Goal: Information Seeking & Learning: Learn about a topic

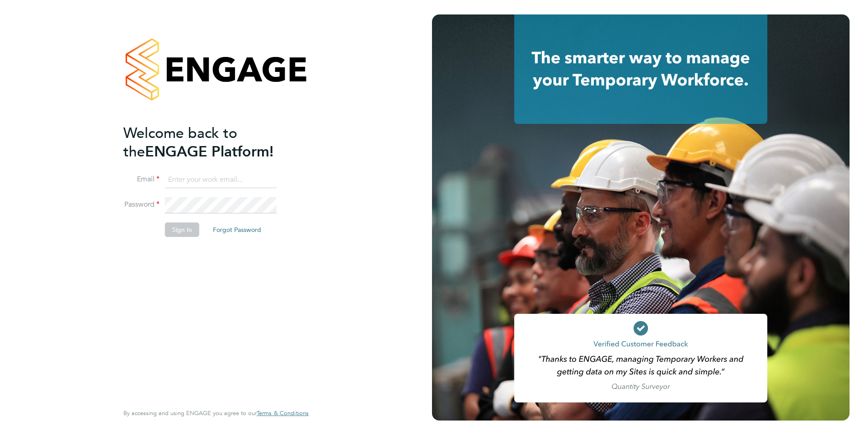
type input "dan.skinner@danielowen.co.uk"
click at [176, 227] on button "Sign In" at bounding box center [182, 229] width 34 height 14
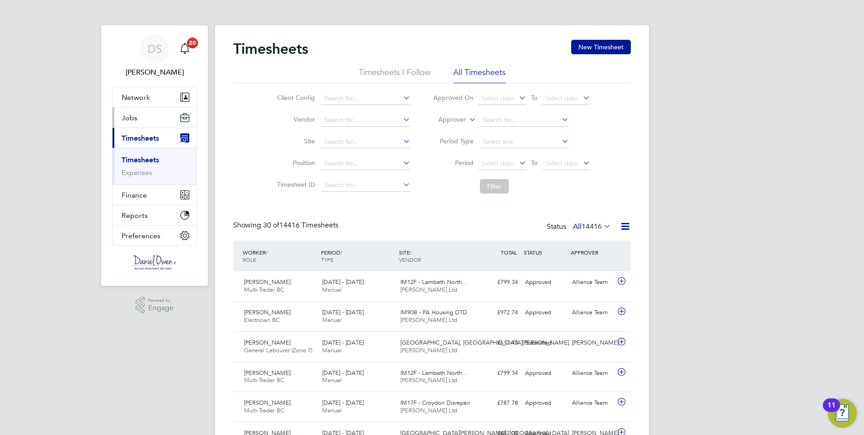
click at [138, 117] on button "Jobs" at bounding box center [155, 118] width 84 height 20
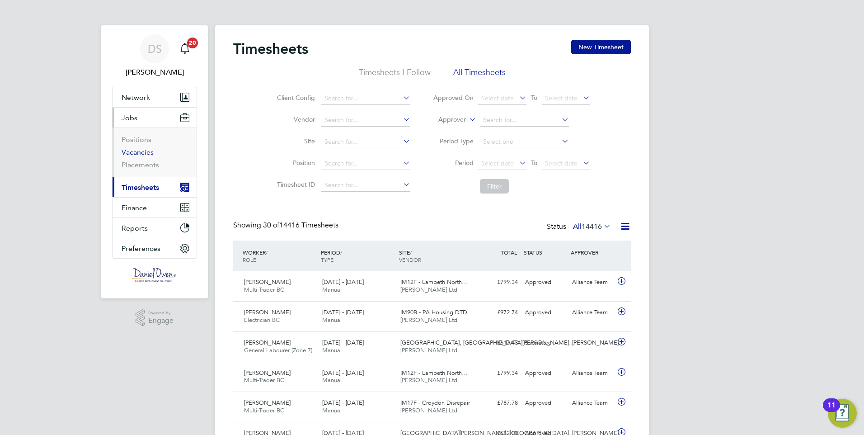
click at [147, 150] on link "Vacancies" at bounding box center [138, 152] width 32 height 9
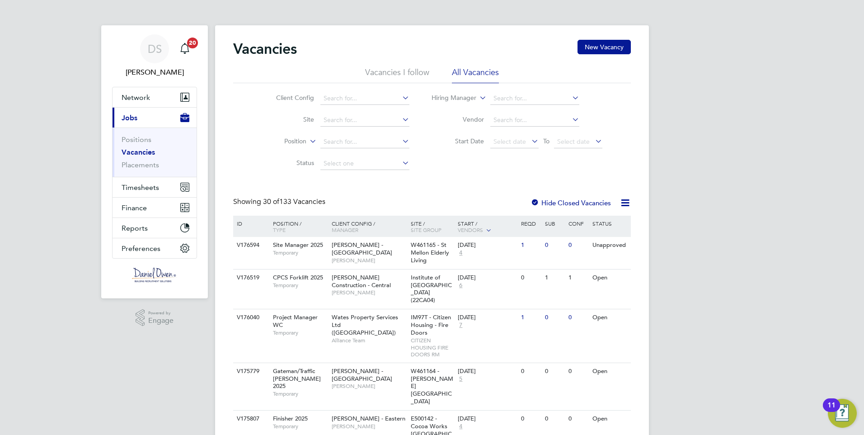
click at [593, 203] on label "Hide Closed Vacancies" at bounding box center [571, 202] width 80 height 9
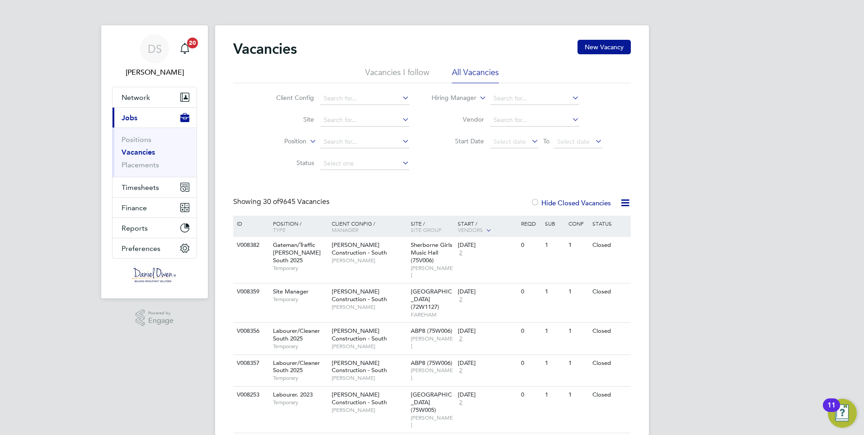
click at [532, 199] on div at bounding box center [535, 203] width 9 height 9
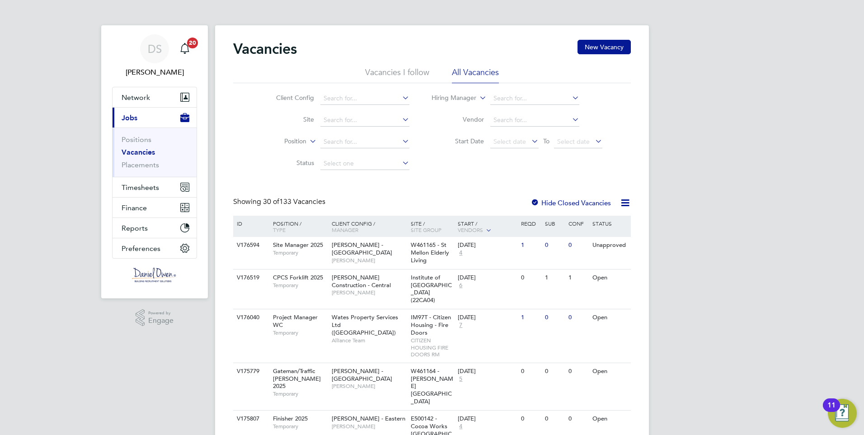
click at [625, 202] on icon at bounding box center [625, 202] width 11 height 11
click at [602, 226] on li "Download Vacancies Report" at bounding box center [584, 224] width 92 height 13
click at [382, 94] on input at bounding box center [364, 98] width 89 height 13
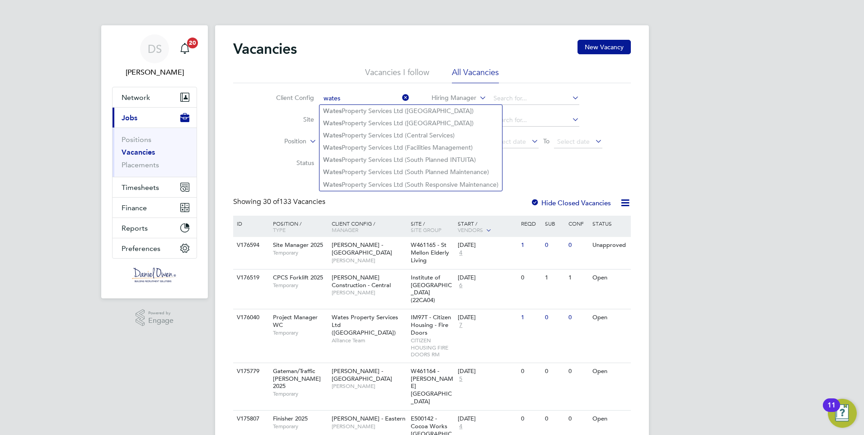
type input "wates"
click at [260, 119] on li "Site" at bounding box center [336, 120] width 170 height 22
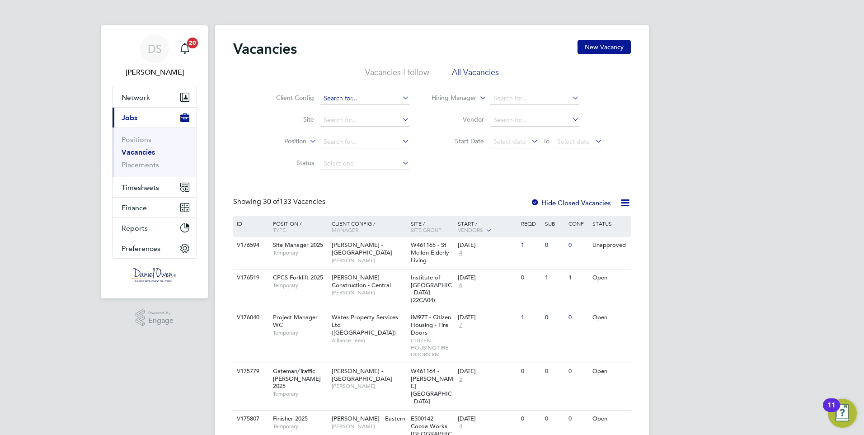
click at [339, 98] on input at bounding box center [364, 98] width 89 height 13
type input "A2Dominion Housing Group"
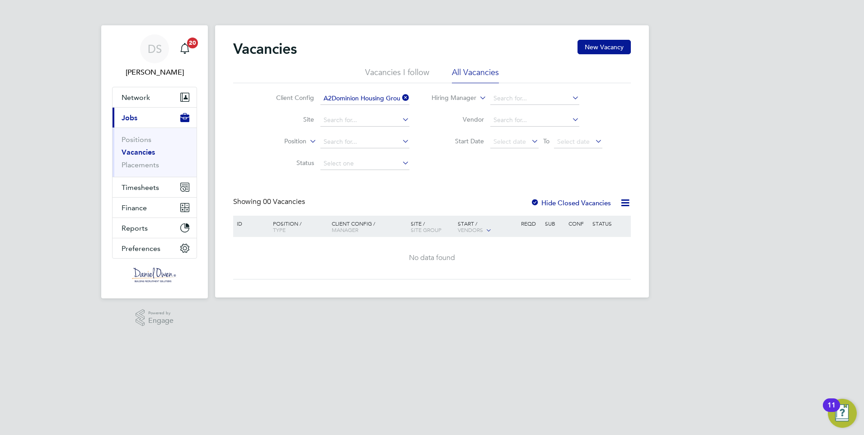
click at [400, 99] on icon at bounding box center [400, 97] width 0 height 13
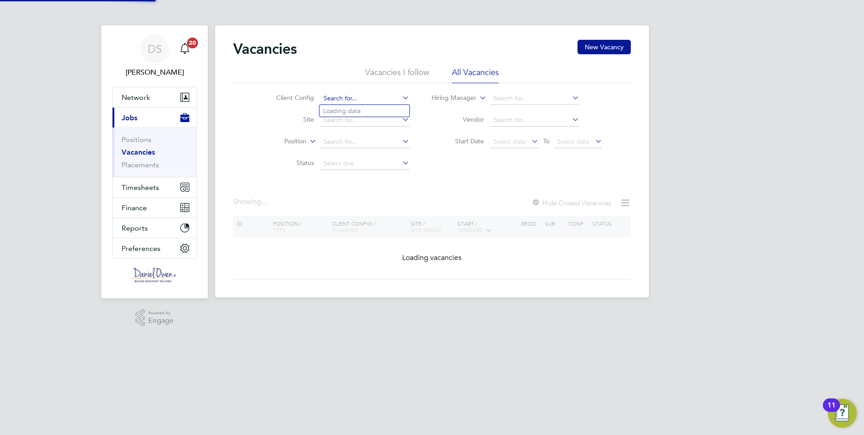
click at [359, 102] on input at bounding box center [364, 98] width 89 height 13
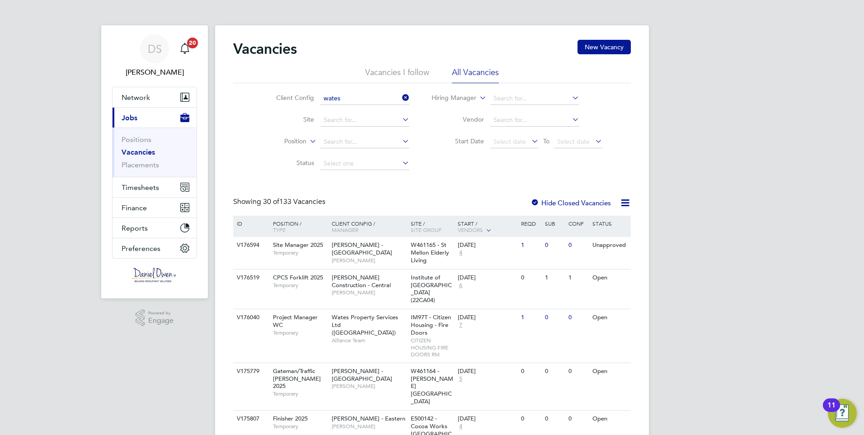
click at [447, 184] on li "Wates Property Services Ltd (South Responsive Maintenance)" at bounding box center [411, 185] width 183 height 12
type input "Wates Property Services Ltd (South Responsive Maintenance)"
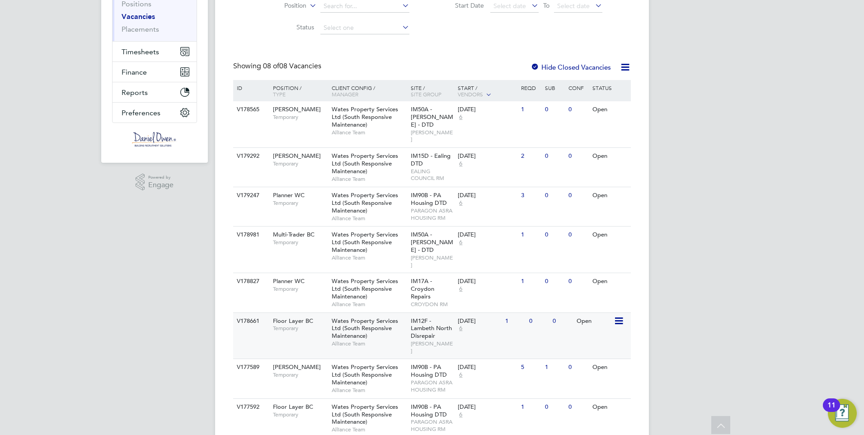
scroll to position [150, 0]
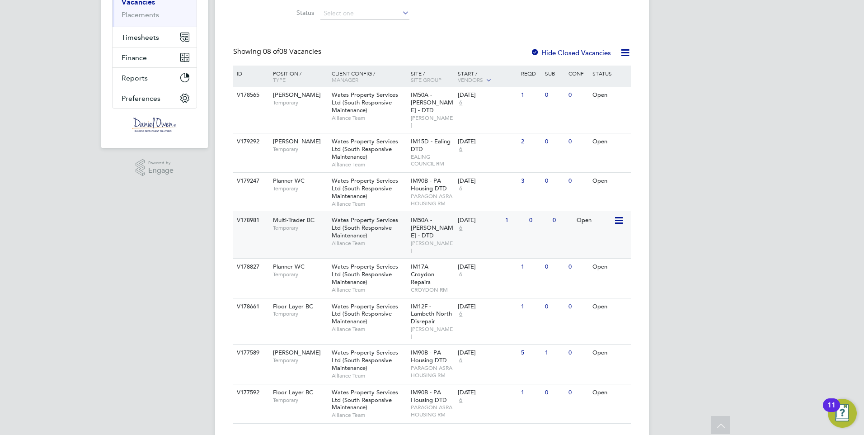
click at [546, 212] on div "0" at bounding box center [539, 220] width 24 height 17
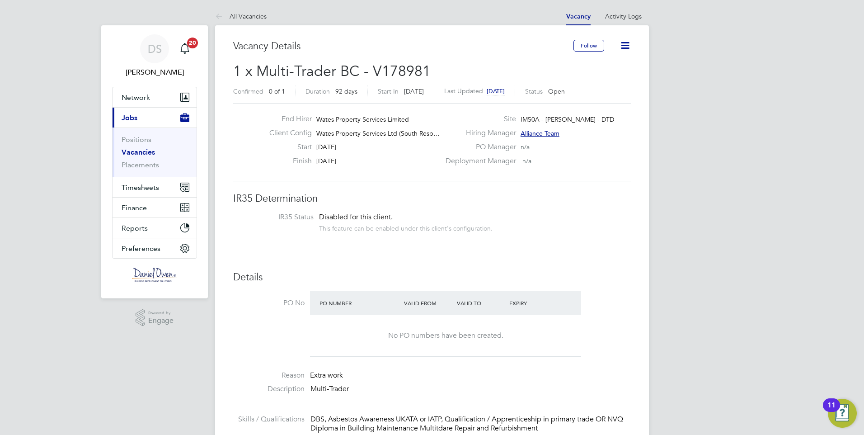
click at [626, 46] on icon at bounding box center [625, 45] width 11 height 11
click at [612, 170] on div "Deployment Manager n/a" at bounding box center [537, 163] width 194 height 14
click at [139, 154] on link "Vacancies" at bounding box center [138, 152] width 33 height 9
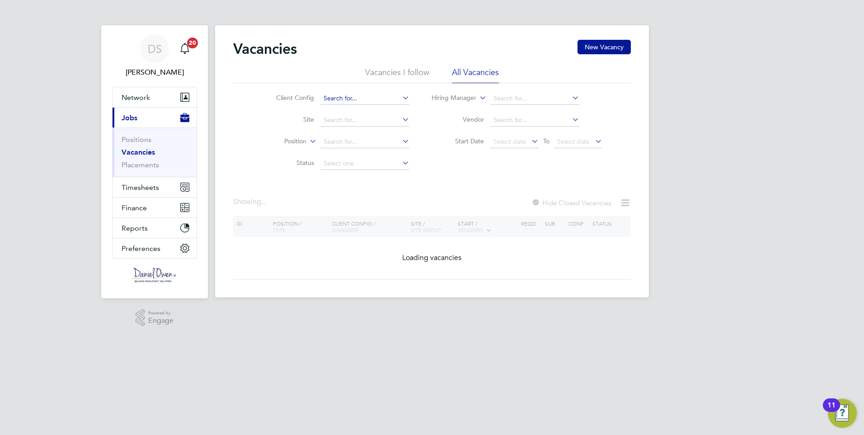
click at [334, 99] on input at bounding box center [364, 98] width 89 height 13
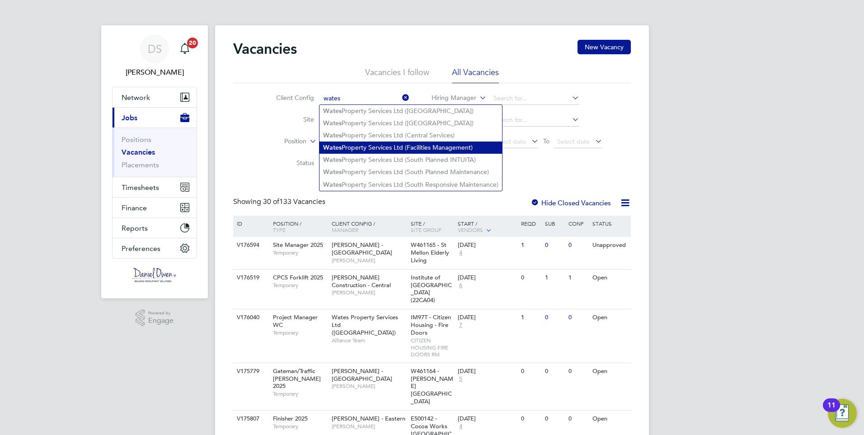
type input "Wates Property Services Ltd (Facilities Management)"
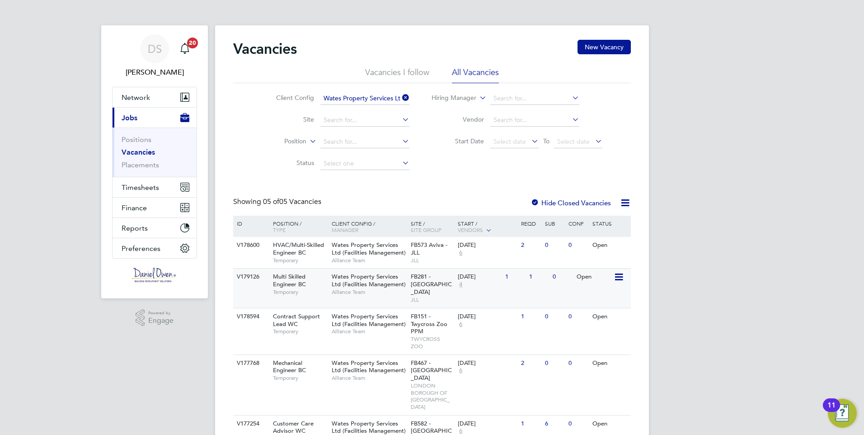
click at [255, 278] on div "V179126" at bounding box center [251, 276] width 32 height 17
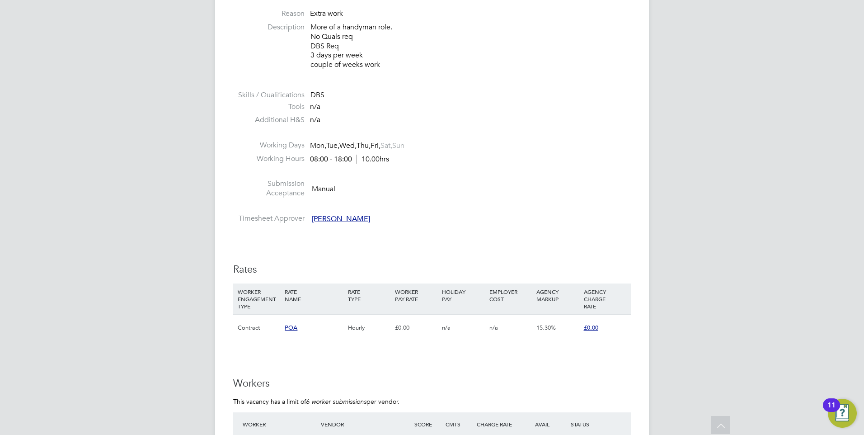
scroll to position [542, 0]
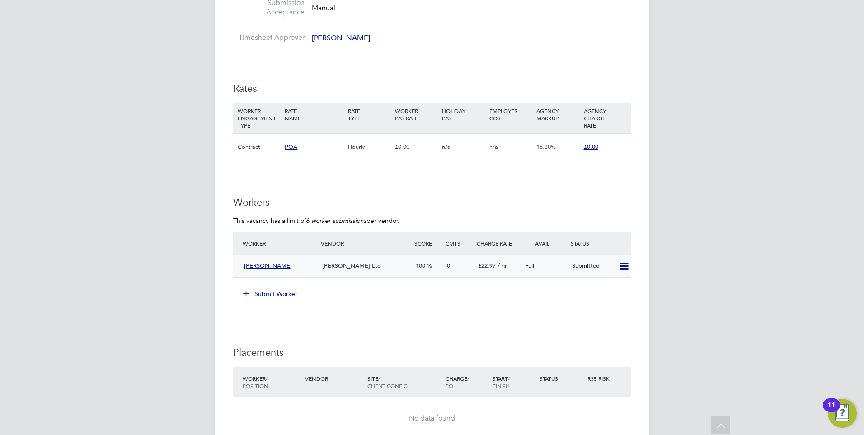
click at [266, 264] on span "Gary Curley" at bounding box center [268, 266] width 48 height 8
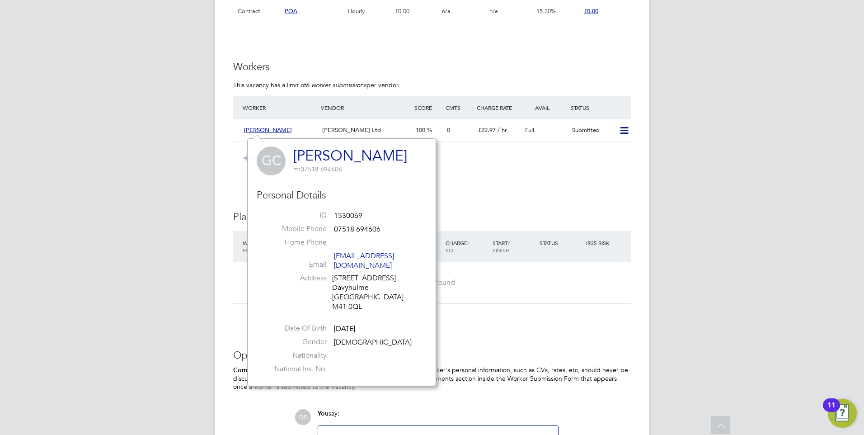
scroll to position [768, 0]
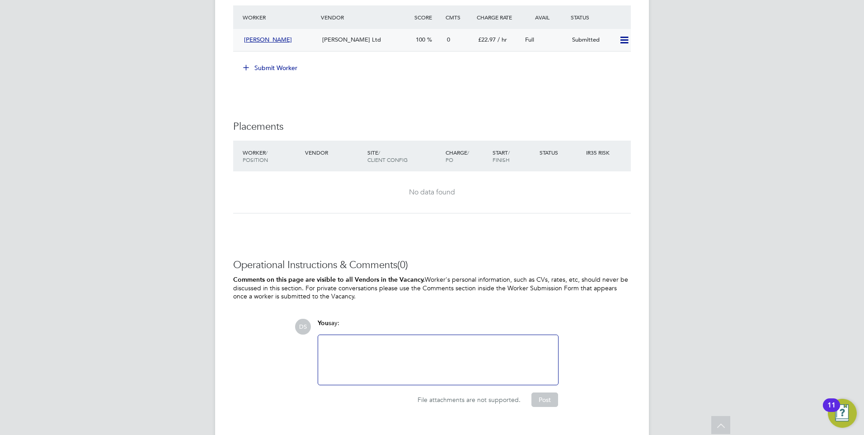
click at [624, 39] on icon at bounding box center [624, 40] width 11 height 7
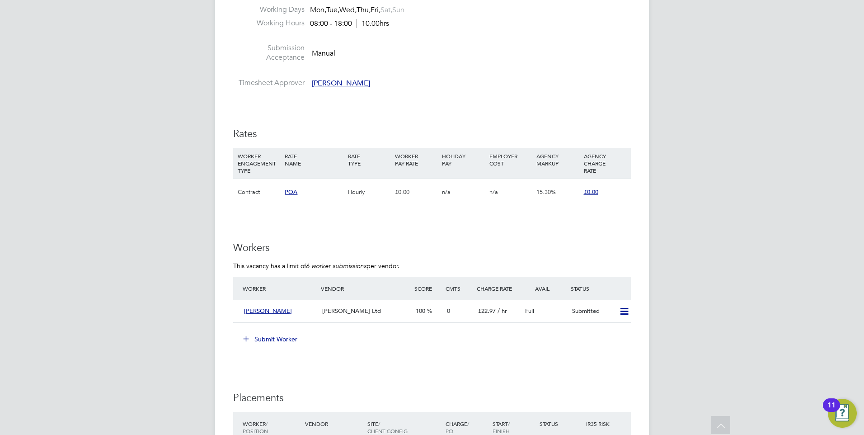
scroll to position [542, 0]
